Goal: Task Accomplishment & Management: Manage account settings

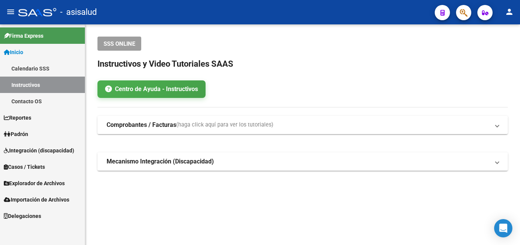
click at [28, 132] on span "Padrón" at bounding box center [16, 134] width 24 height 8
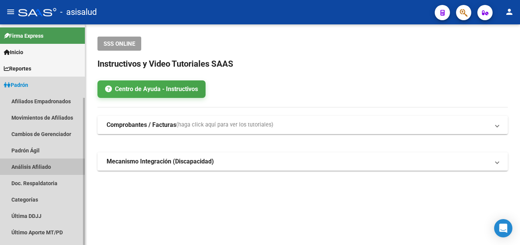
click at [25, 163] on link "Análisis Afiliado" at bounding box center [42, 166] width 85 height 16
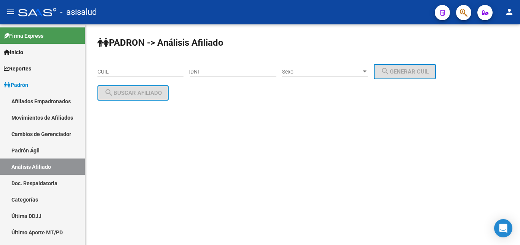
click at [105, 70] on input "CUIL" at bounding box center [140, 71] width 86 height 6
paste input "20-33862141-9"
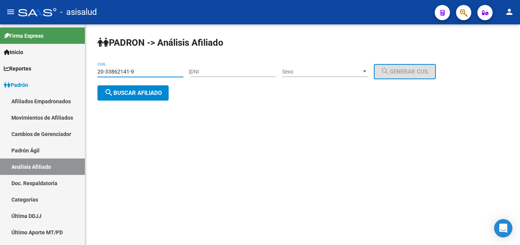
click at [137, 92] on span "search Buscar afiliado" at bounding box center [132, 92] width 57 height 7
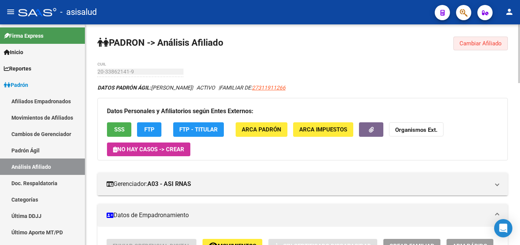
click at [469, 42] on span "Cambiar Afiliado" at bounding box center [480, 43] width 42 height 7
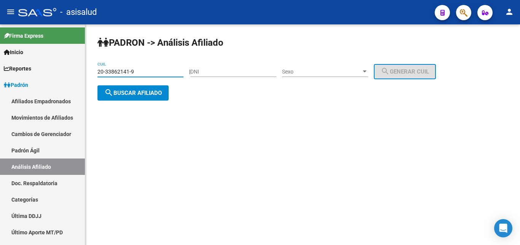
drag, startPoint x: 97, startPoint y: 71, endPoint x: 137, endPoint y: 72, distance: 39.6
click at [137, 72] on input "20-33862141-9" at bounding box center [140, 71] width 86 height 6
paste input "7-31191126-6"
type input "27-31191126-6"
click at [134, 91] on span "search Buscar afiliado" at bounding box center [132, 92] width 57 height 7
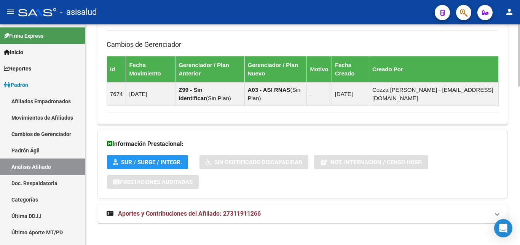
scroll to position [561, 0]
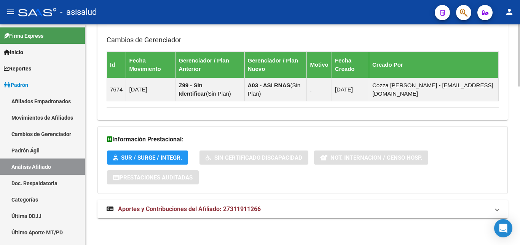
click at [197, 210] on span "Aportes y Contribuciones del Afiliado: 27311911266" at bounding box center [189, 208] width 143 height 7
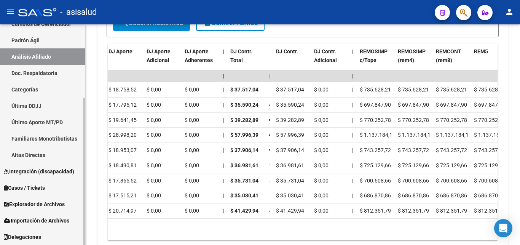
scroll to position [0, 0]
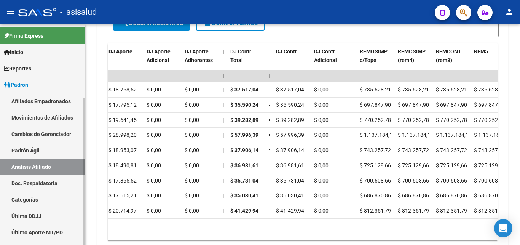
click at [45, 118] on link "Movimientos de Afiliados" at bounding box center [42, 117] width 85 height 16
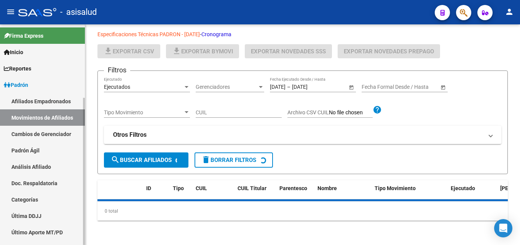
scroll to position [26, 0]
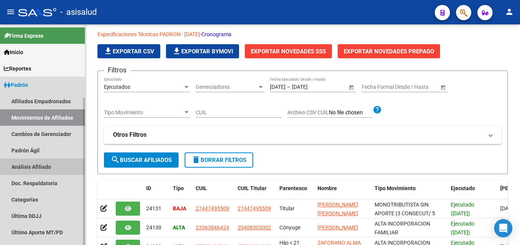
click at [38, 164] on link "Análisis Afiliado" at bounding box center [42, 166] width 85 height 16
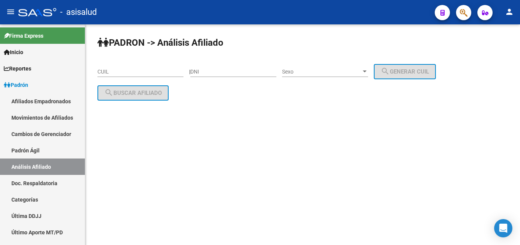
click at [104, 72] on input "CUIL" at bounding box center [140, 71] width 86 height 6
click at [103, 69] on input "CUIL" at bounding box center [140, 71] width 86 height 6
paste input "27-41174373-5"
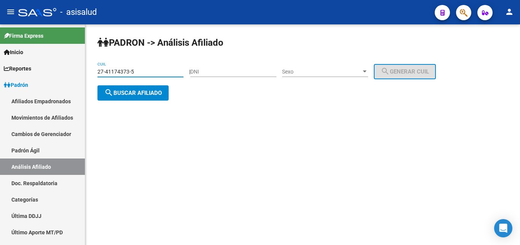
type input "27-41174373-5"
click at [124, 94] on span "search Buscar afiliado" at bounding box center [132, 92] width 57 height 7
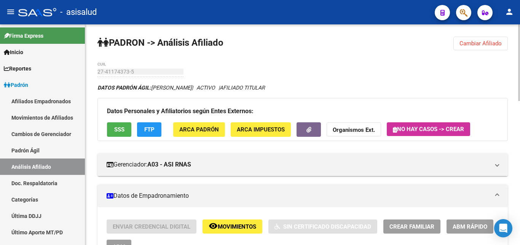
scroll to position [116, 0]
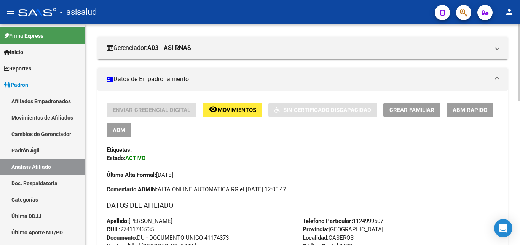
click at [471, 108] on span "ABM Rápido" at bounding box center [469, 110] width 35 height 7
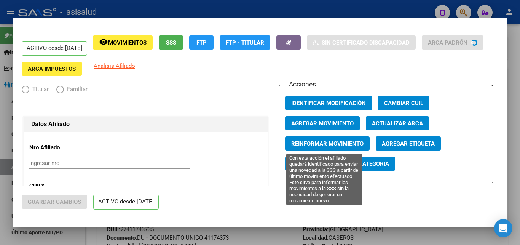
radio input "true"
type input "20-29731205-8"
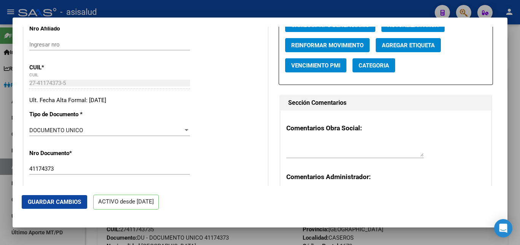
scroll to position [0, 0]
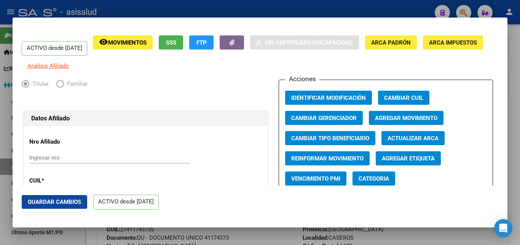
click at [408, 121] on span "Agregar Movimiento" at bounding box center [406, 117] width 62 height 7
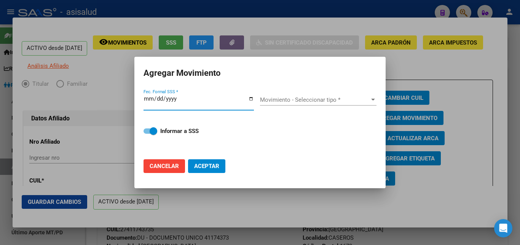
type input "[DATE]"
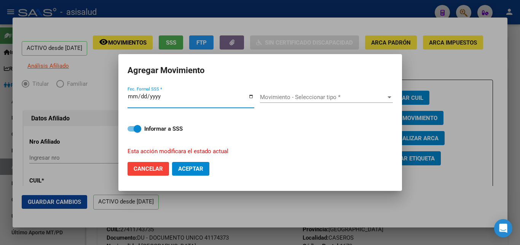
click at [387, 98] on div at bounding box center [389, 97] width 4 height 2
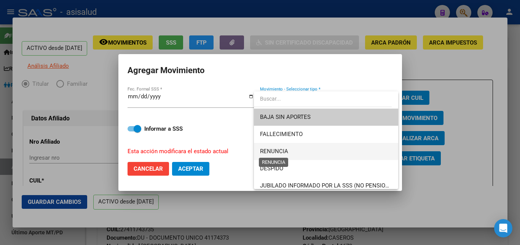
click at [283, 152] on span "RENUNCIA" at bounding box center [274, 151] width 28 height 7
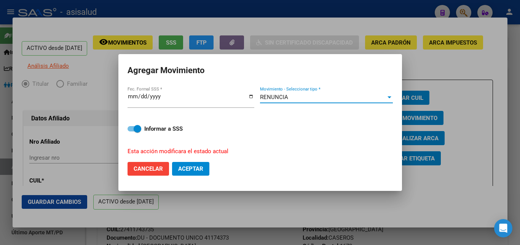
click at [195, 165] on span "Aceptar" at bounding box center [190, 168] width 25 height 7
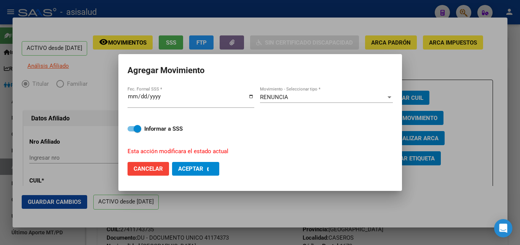
checkbox input "false"
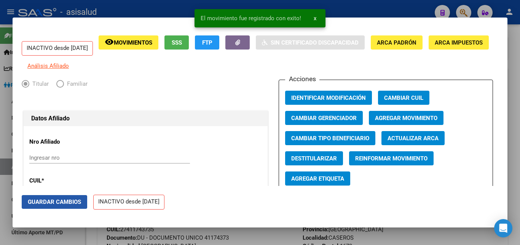
click at [40, 200] on span "Guardar Cambios" at bounding box center [54, 201] width 53 height 7
click at [517, 115] on div at bounding box center [260, 122] width 520 height 245
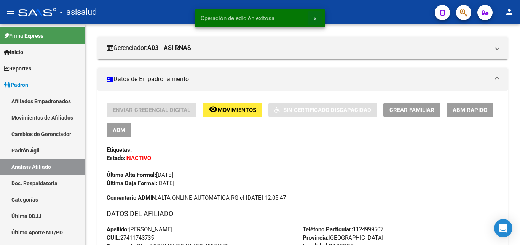
click at [316, 17] on button "x" at bounding box center [314, 18] width 15 height 14
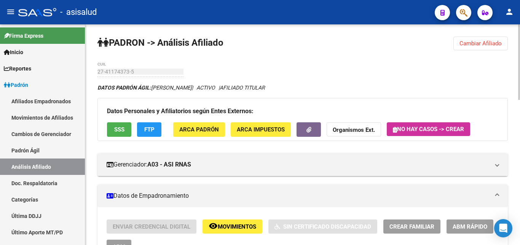
click at [471, 41] on span "Cambiar Afiliado" at bounding box center [480, 43] width 42 height 7
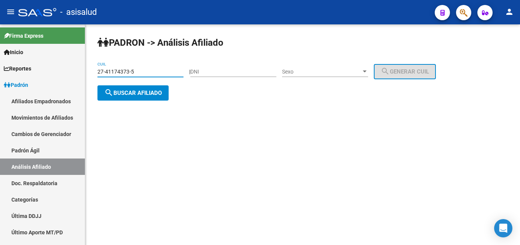
drag, startPoint x: 98, startPoint y: 72, endPoint x: 132, endPoint y: 70, distance: 34.6
click at [132, 70] on input "27-41174373-5" at bounding box center [140, 71] width 86 height 6
paste input "0-35831710-4"
type input "20-35831710-4"
click at [132, 93] on span "search Buscar afiliado" at bounding box center [132, 92] width 57 height 7
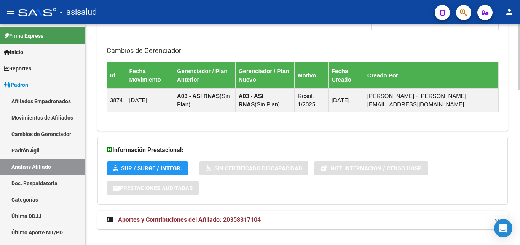
scroll to position [515, 0]
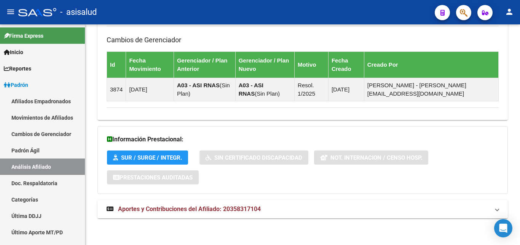
click at [192, 209] on span "Aportes y Contribuciones del Afiliado: 20358317104" at bounding box center [189, 208] width 143 height 7
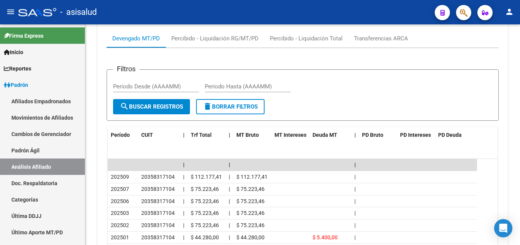
scroll to position [631, 0]
